Goal: Find specific page/section: Find specific page/section

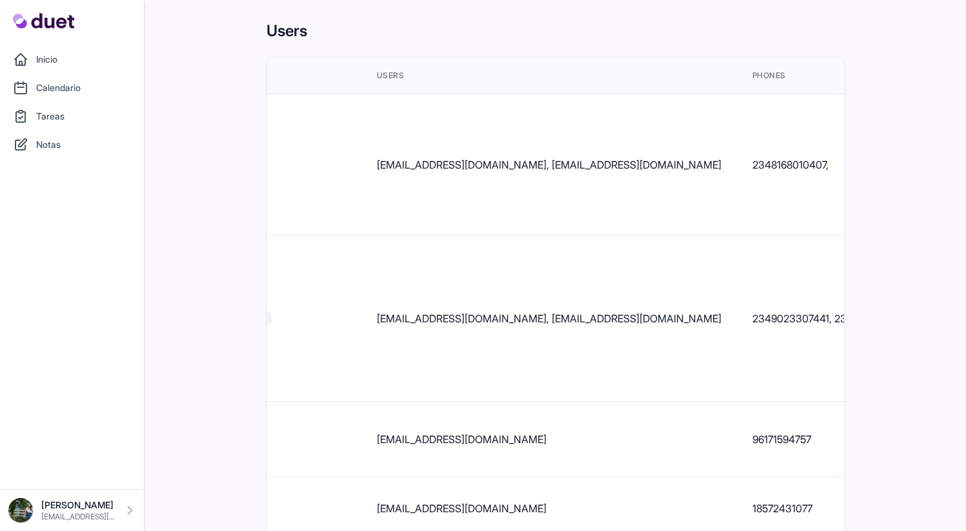
scroll to position [0, 181]
click at [742, 147] on td "2348168010407," at bounding box center [835, 164] width 187 height 141
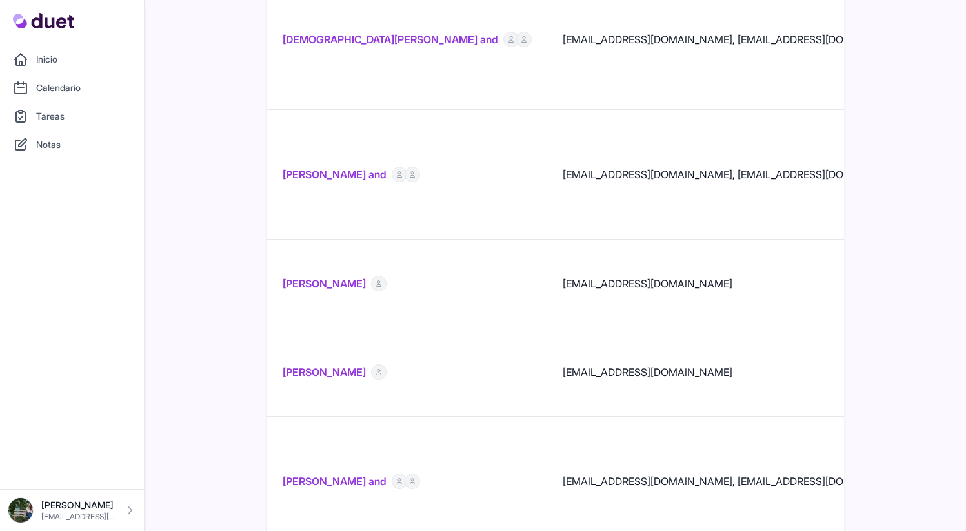
scroll to position [1755, 0]
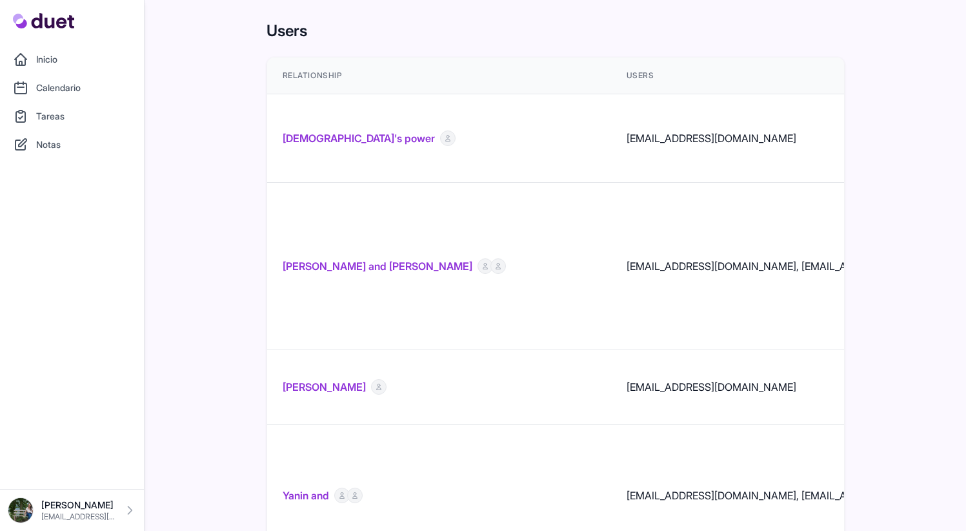
scroll to position [3, 0]
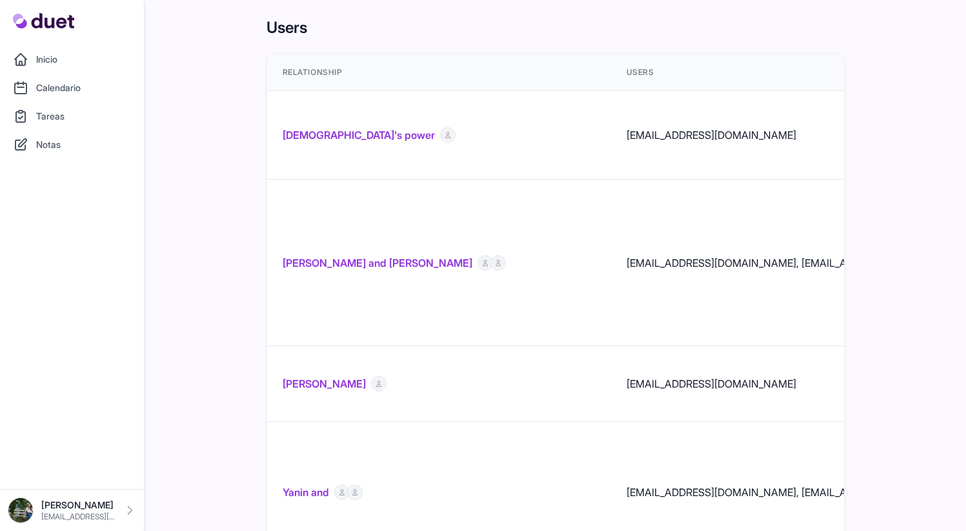
click at [507, 346] on td "[PERSON_NAME]" at bounding box center [439, 384] width 344 height 76
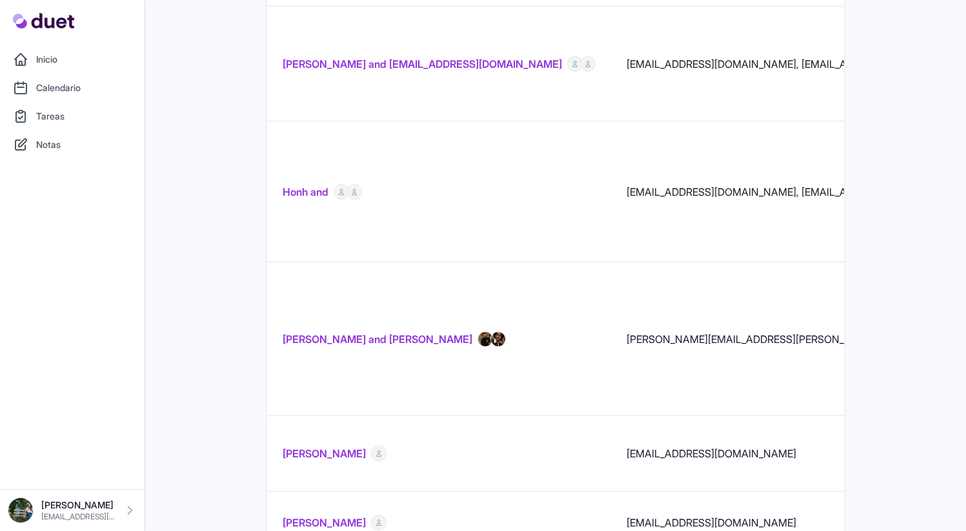
scroll to position [1537, 0]
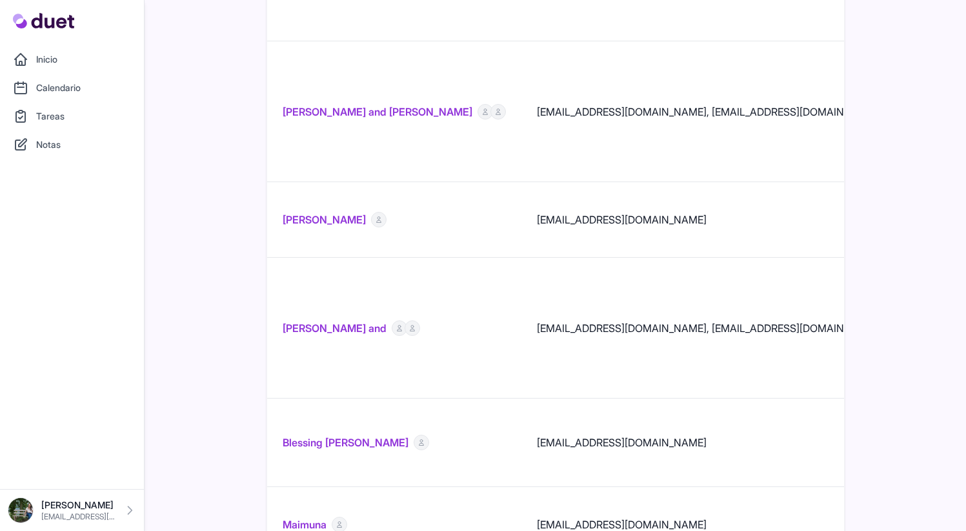
scroll to position [1314, 0]
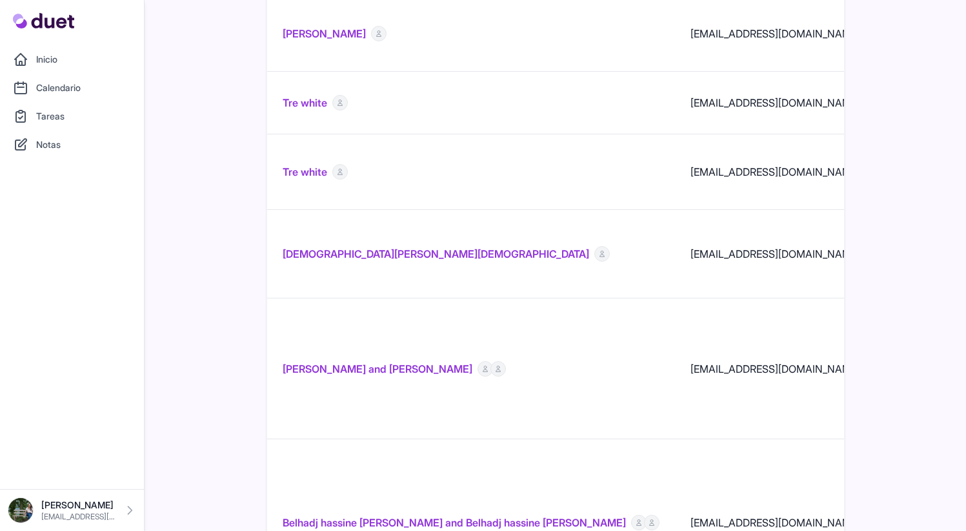
scroll to position [1501, 0]
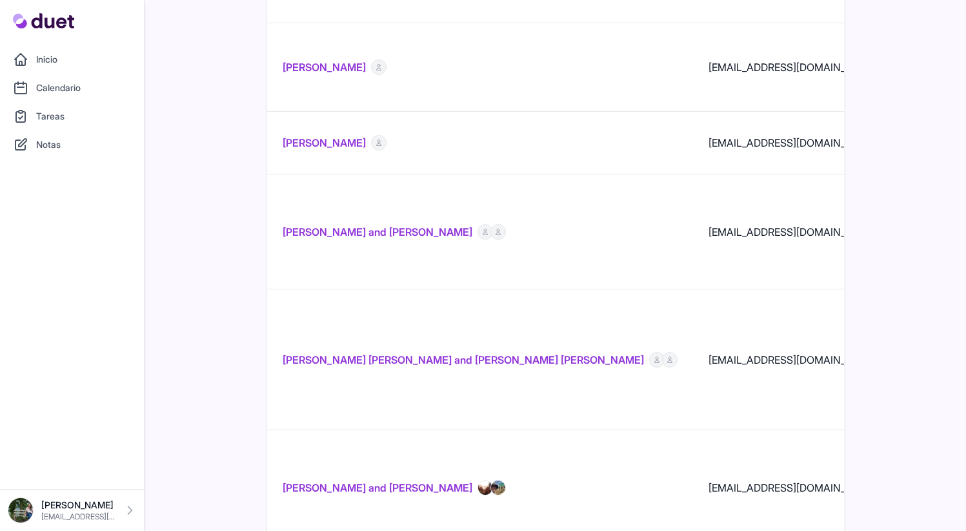
scroll to position [668, 0]
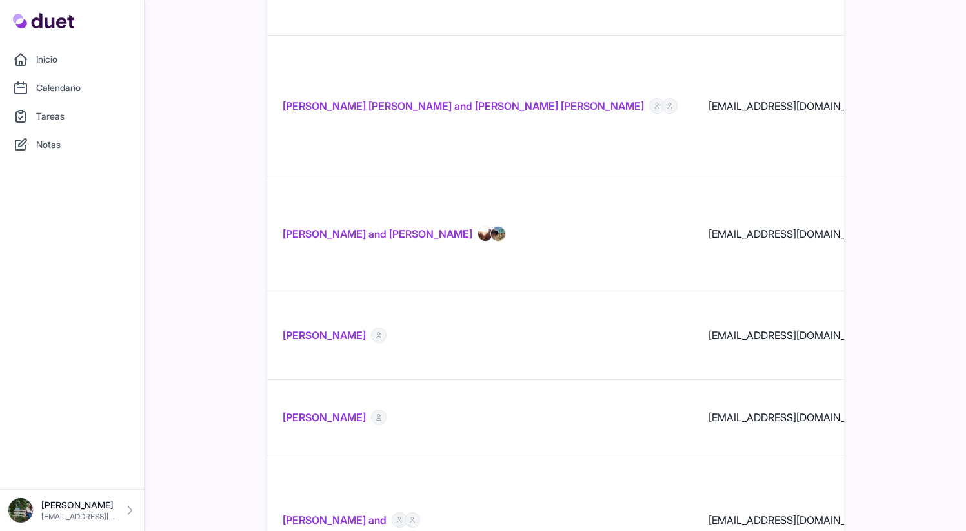
click at [409, 226] on link "[PERSON_NAME] and [PERSON_NAME]" at bounding box center [378, 233] width 190 height 15
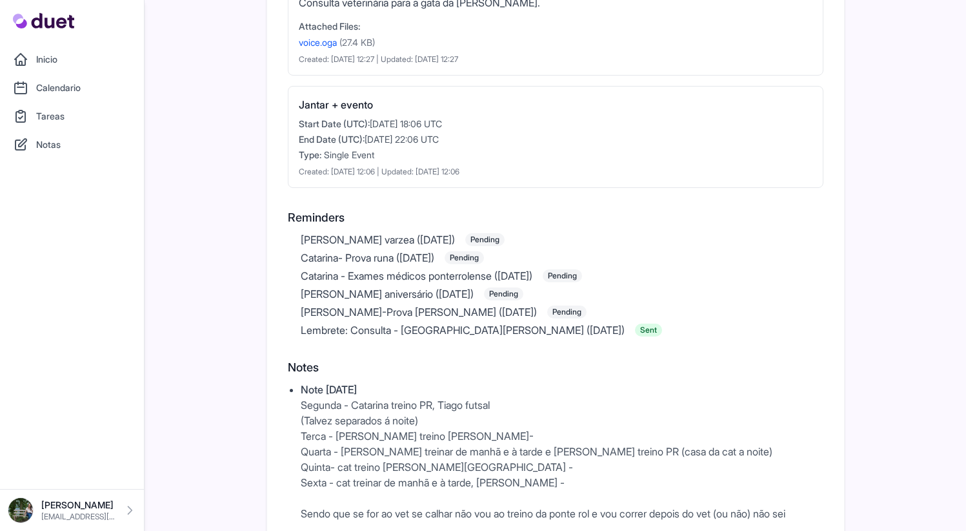
scroll to position [659, 0]
